Goal: Information Seeking & Learning: Check status

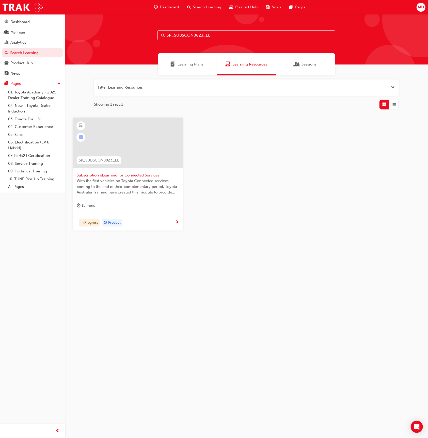
click at [151, 176] on span "Subscription eLearning for Connected Services" at bounding box center [128, 175] width 102 height 6
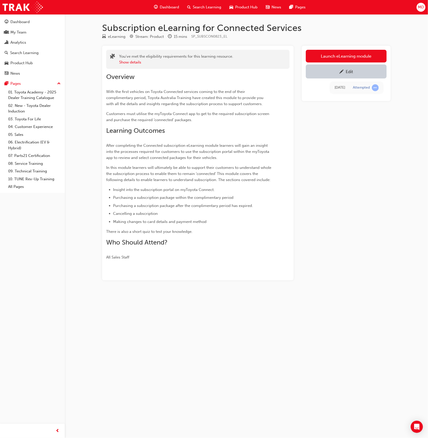
click at [330, 75] on link "Edit" at bounding box center [346, 71] width 81 height 14
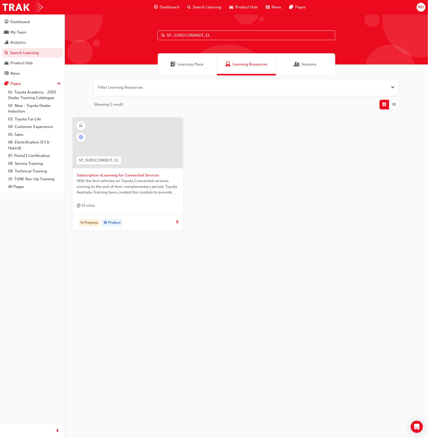
click at [191, 66] on span "Learning Plans" at bounding box center [191, 64] width 26 height 6
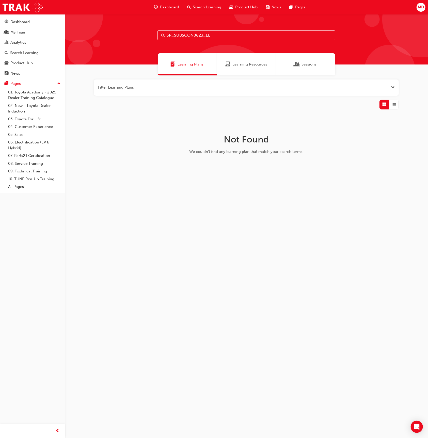
drag, startPoint x: 217, startPoint y: 37, endPoint x: 141, endPoint y: 35, distance: 76.0
click at [141, 35] on div "SP_SUBSCON0823_EL" at bounding box center [246, 39] width 363 height 50
type input "c"
type input "m"
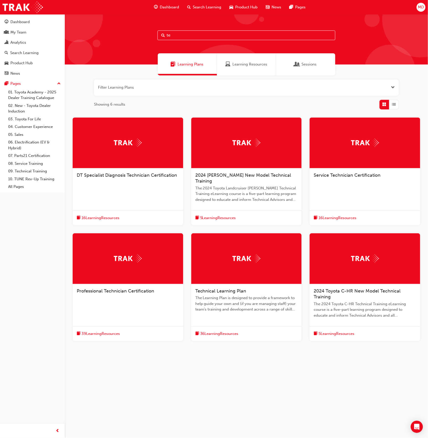
type input "t"
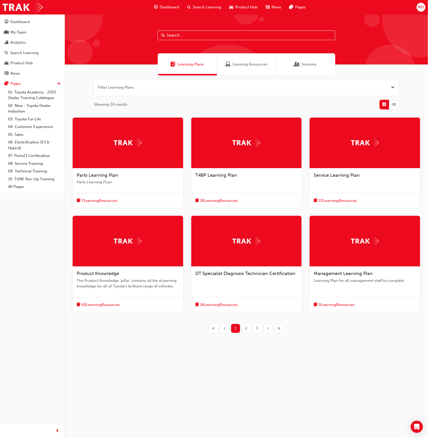
click at [250, 331] on div "2" at bounding box center [246, 328] width 9 height 9
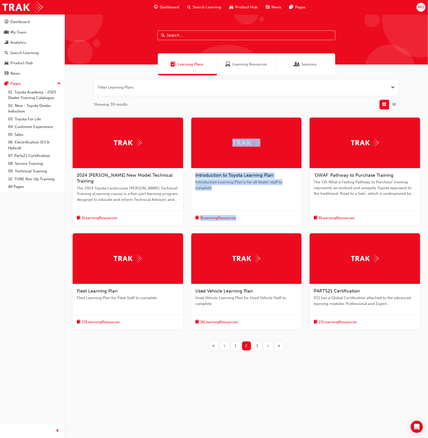
click at [259, 341] on div "3" at bounding box center [257, 345] width 9 height 9
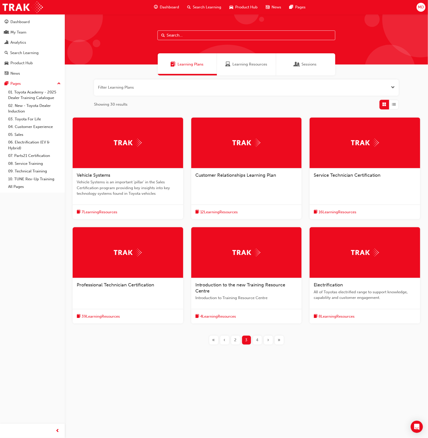
click at [190, 33] on input "text" at bounding box center [246, 35] width 178 height 10
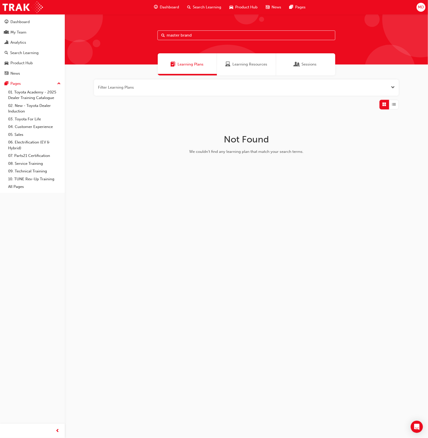
click at [235, 64] on span "Learning Resources" at bounding box center [249, 64] width 35 height 6
click at [397, 90] on button "button" at bounding box center [246, 87] width 305 height 16
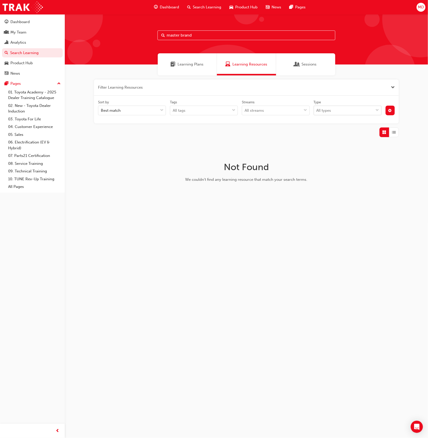
click at [349, 108] on div "All types" at bounding box center [344, 110] width 60 height 9
click at [317, 108] on input "Type All types" at bounding box center [316, 110] width 1 height 4
click at [341, 97] on div "Sort by Best match Tags All tags Streams All streams Type option eLearning focu…" at bounding box center [246, 110] width 305 height 28
click at [388, 111] on span "cog-icon" at bounding box center [390, 111] width 4 height 4
click at [372, 128] on div "Live" at bounding box center [347, 129] width 51 height 10
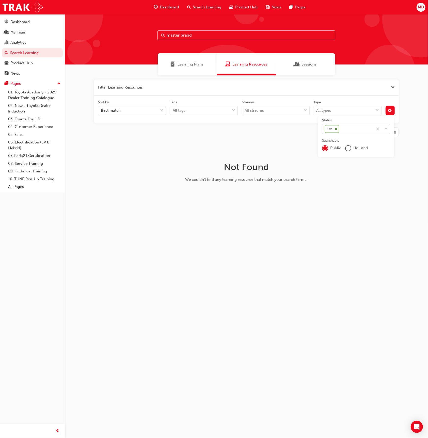
click at [340, 128] on input "Status Live" at bounding box center [340, 129] width 1 height 4
click at [362, 158] on div "Archived" at bounding box center [356, 161] width 68 height 10
click at [366, 127] on div "Live Archived" at bounding box center [347, 129] width 51 height 10
click at [363, 127] on input "Status option Archived, selected. option Draft focused, 1 of 4. 2 results avail…" at bounding box center [363, 129] width 1 height 4
click at [359, 151] on div "Deleted" at bounding box center [356, 151] width 68 height 10
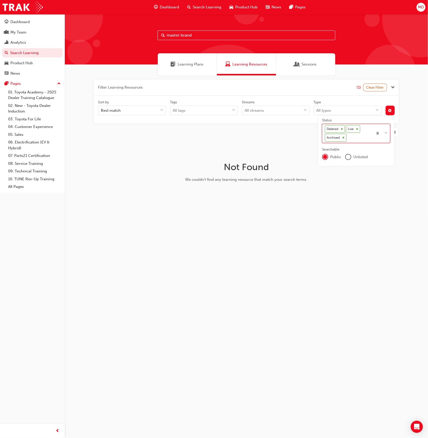
click at [360, 137] on div "Deleted Live Archived" at bounding box center [347, 133] width 51 height 19
click at [348, 137] on input "Status option Deleted, selected. 0 results available. Select is focused ,type t…" at bounding box center [347, 137] width 1 height 4
click at [356, 149] on div "Draft" at bounding box center [356, 150] width 68 height 10
drag, startPoint x: 180, startPoint y: 36, endPoint x: 141, endPoint y: 34, distance: 38.9
click at [141, 34] on div "master brand" at bounding box center [246, 39] width 363 height 50
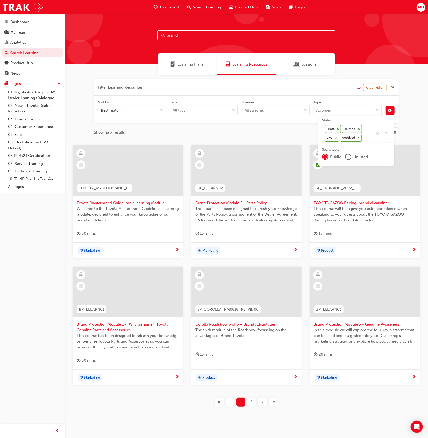
type input "brand"
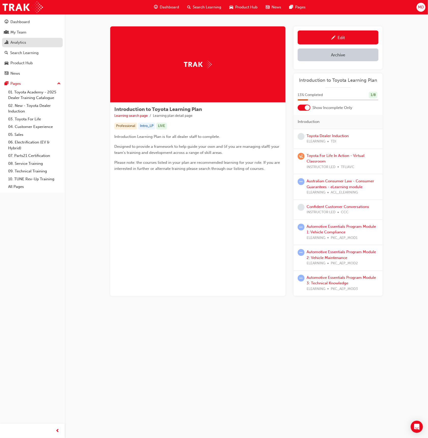
click at [39, 42] on div "Analytics" at bounding box center [33, 42] width 56 height 6
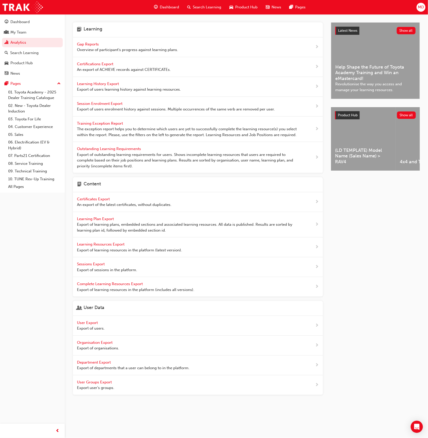
click at [86, 43] on span "Gap Reports" at bounding box center [88, 44] width 23 height 5
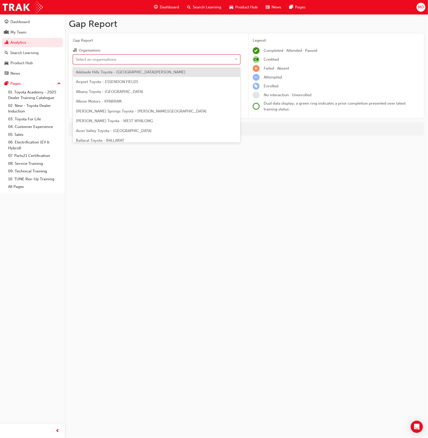
click at [115, 58] on div "Select an organisations" at bounding box center [96, 59] width 41 height 6
click at [76, 58] on input "Organisations option Adelaide Hills Toyota - MOUNT BARKER focused, 1 of 302. 30…" at bounding box center [76, 59] width 1 height 4
type input "big"
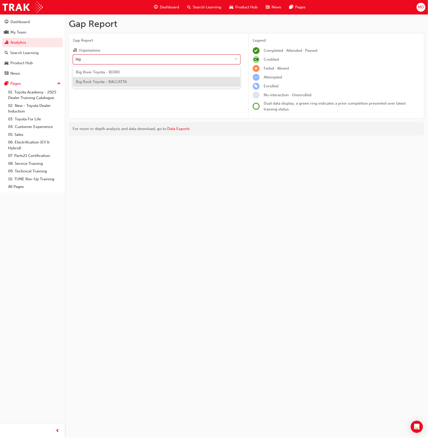
click at [127, 82] on span "Big Rock Toyota - BALCATTA" at bounding box center [101, 81] width 51 height 5
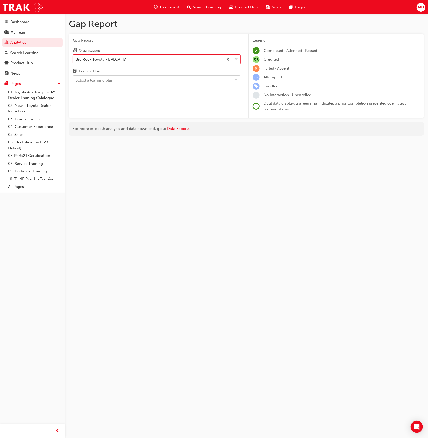
click at [195, 80] on div "Select a learning plan" at bounding box center [152, 80] width 159 height 9
click at [76, 80] on input "Learning Plan Select a learning plan" at bounding box center [76, 80] width 1 height 4
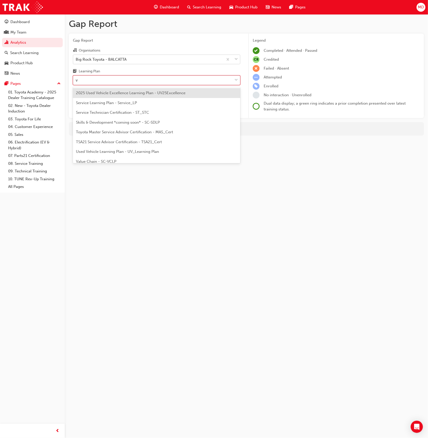
type input "ve"
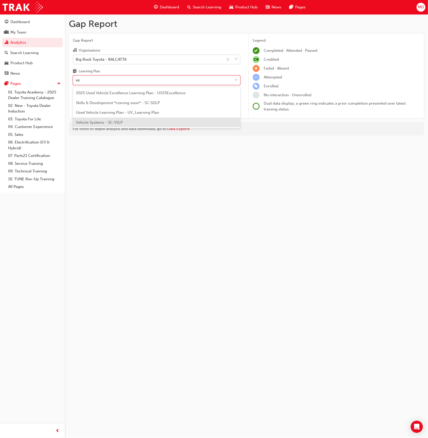
click at [183, 124] on div "Vehicle Systems - SC-VSLP" at bounding box center [156, 123] width 167 height 10
